Goal: Task Accomplishment & Management: Use online tool/utility

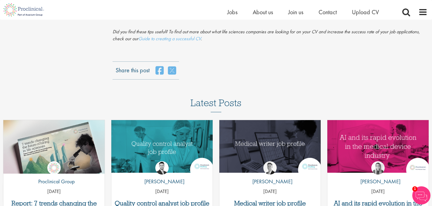
scroll to position [1648, 0]
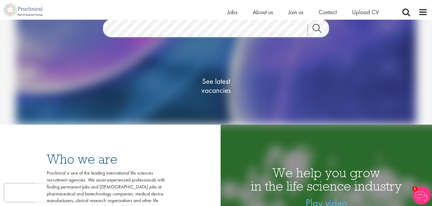
scroll to position [86, 0]
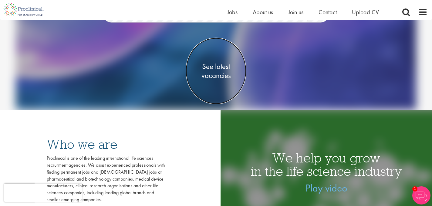
click at [215, 75] on span "See latest vacancies" at bounding box center [216, 71] width 61 height 18
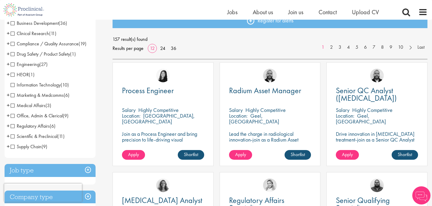
scroll to position [75, 0]
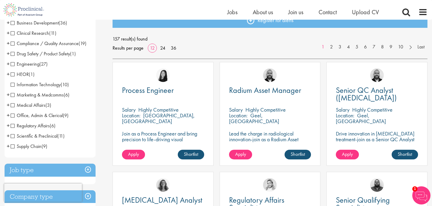
click at [12, 137] on span "Scientific & Preclinical" at bounding box center [34, 136] width 47 height 6
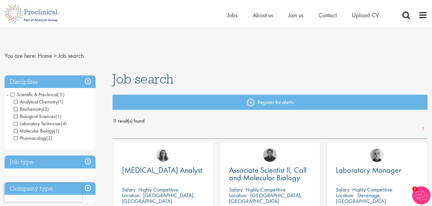
click at [13, 94] on span "Scientific & Preclinical" at bounding box center [34, 95] width 47 height 6
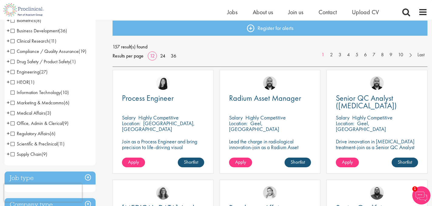
scroll to position [68, 0]
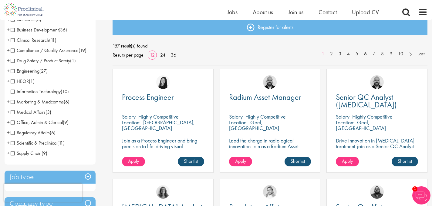
click at [10, 143] on li "Scientific & Preclinical (11) - + Analytical Chemistry (1) Biochemistry (2) Bio…" at bounding box center [50, 143] width 91 height 10
click at [12, 144] on span "Scientific & Preclinical" at bounding box center [34, 143] width 47 height 6
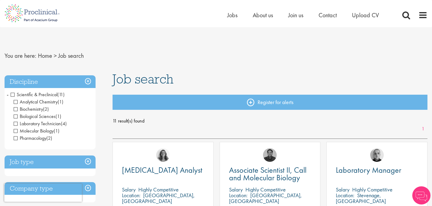
click at [16, 103] on span "Analytical Chemistry" at bounding box center [36, 102] width 44 height 6
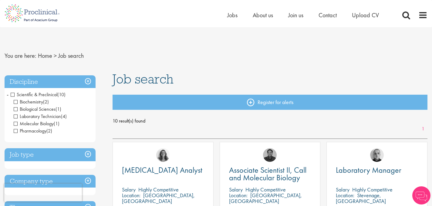
click at [15, 117] on span "Laboratory Technician" at bounding box center [37, 116] width 47 height 6
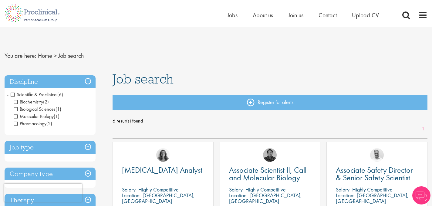
click at [17, 124] on span "Pharmacology" at bounding box center [30, 124] width 33 height 6
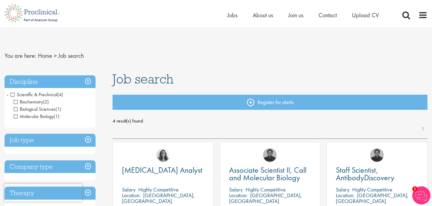
click at [16, 103] on span "Biochemistry" at bounding box center [28, 102] width 29 height 6
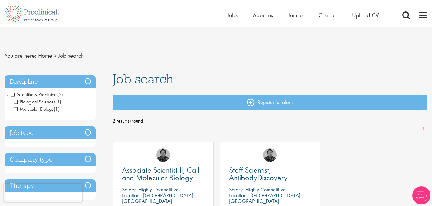
click at [16, 110] on span "Molecular Biology" at bounding box center [34, 109] width 40 height 6
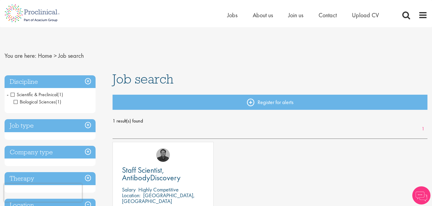
click at [16, 103] on span "Biological Sciences" at bounding box center [35, 102] width 42 height 6
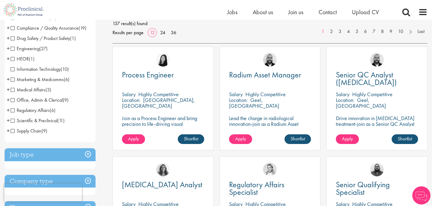
scroll to position [91, 0]
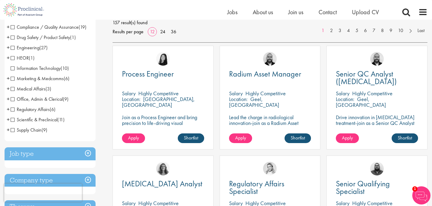
click at [14, 77] on span "Marketing & Medcomms" at bounding box center [37, 78] width 53 height 6
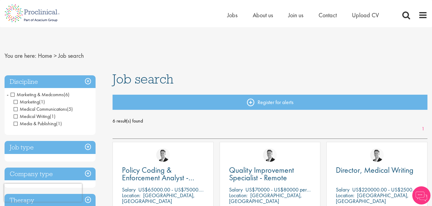
click at [16, 102] on span "Marketing" at bounding box center [26, 102] width 25 height 6
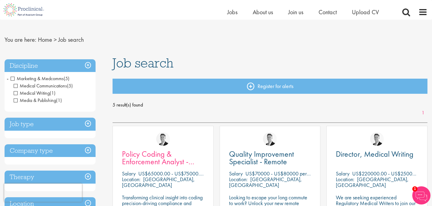
scroll to position [8, 0]
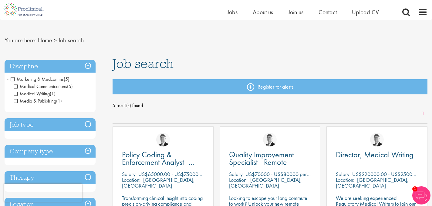
click at [88, 65] on h3 "Discipline" at bounding box center [50, 66] width 91 height 13
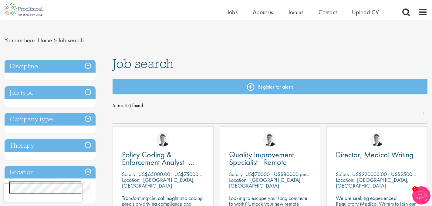
click at [88, 65] on h3 "Discipline" at bounding box center [50, 66] width 91 height 13
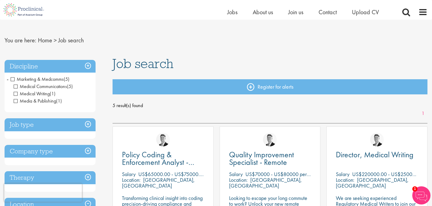
click at [16, 101] on span "Media & Publishing" at bounding box center [35, 101] width 42 height 6
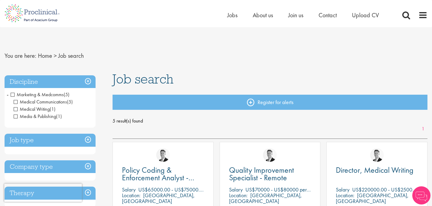
click at [15, 109] on span "Medical Writing" at bounding box center [32, 109] width 36 height 6
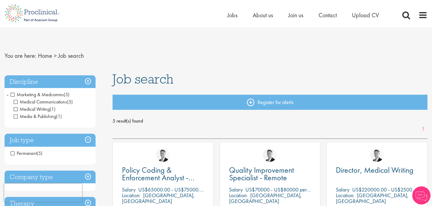
click at [16, 103] on span "Medical Communications" at bounding box center [40, 102] width 53 height 6
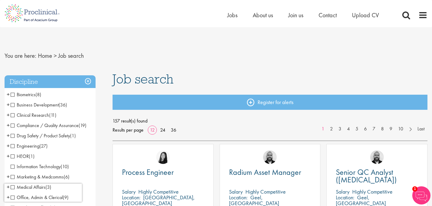
click at [14, 107] on span "Business Development" at bounding box center [35, 105] width 48 height 6
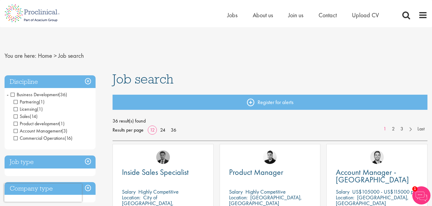
click at [16, 125] on span "Product development" at bounding box center [36, 124] width 45 height 6
